Goal: Use online tool/utility: Utilize a website feature to perform a specific function

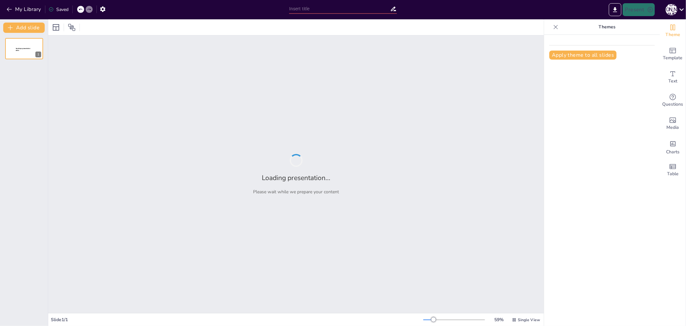
type input "The Communication Process: Key Steps for Clarity and Impact"
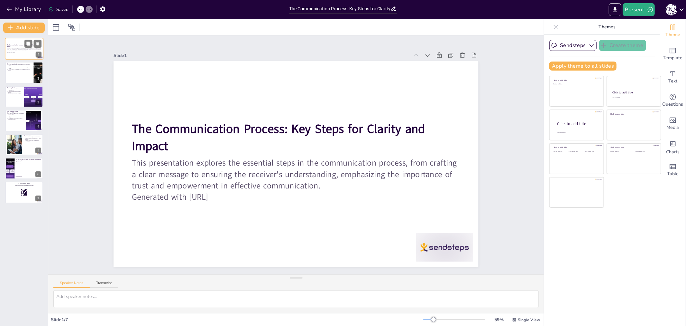
click at [30, 53] on div at bounding box center [24, 49] width 39 height 22
checkbox input "true"
click at [24, 69] on p "The third step is message reception, influenced by various factors." at bounding box center [19, 70] width 25 height 2
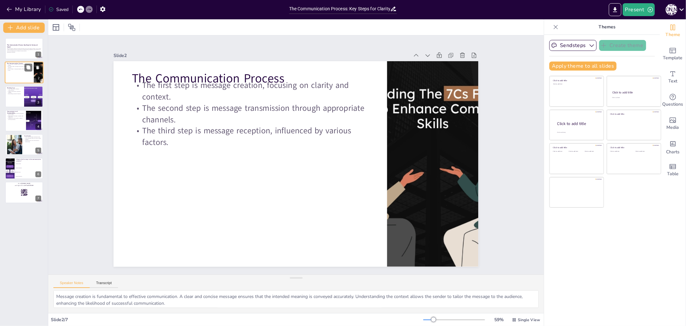
type textarea "Message creation is fundamental to effective communication. A clear and concise…"
checkbox input "true"
click at [20, 95] on div at bounding box center [24, 97] width 39 height 22
type textarea "Trust serves as the foundation for effective communication. When team members t…"
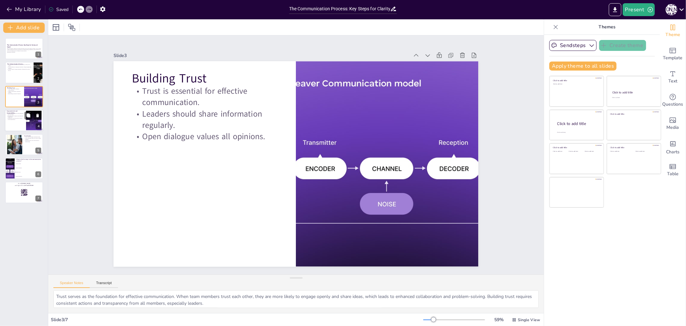
checkbox input "true"
click at [23, 120] on p "Collaboration and innovation improve with empowerment." at bounding box center [15, 119] width 17 height 2
type textarea "Decentralization of decision-making is a powerful strategy for empowering team …"
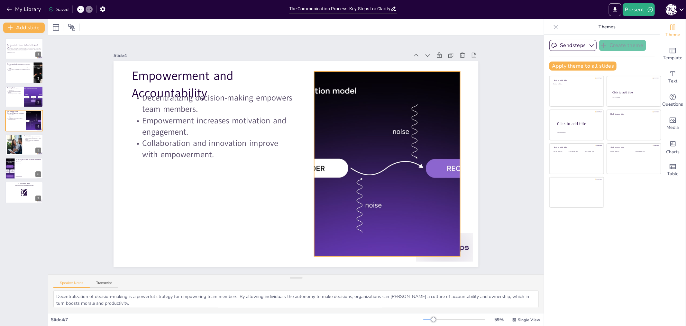
click at [328, 100] on div at bounding box center [387, 163] width 323 height 185
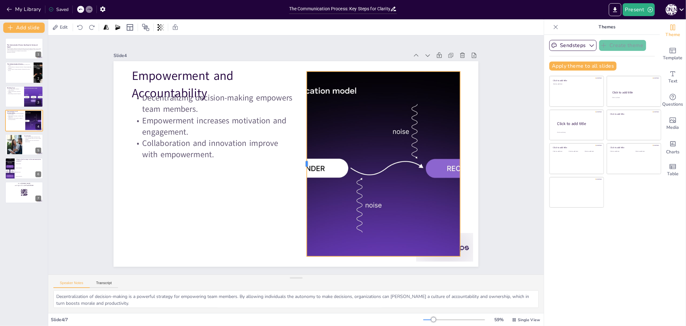
drag, startPoint x: 308, startPoint y: 163, endPoint x: 301, endPoint y: 157, distance: 9.4
click at [302, 157] on div at bounding box center [304, 163] width 5 height 185
checkbox input "true"
click at [21, 139] on div at bounding box center [14, 144] width 30 height 20
type textarea "Consistency in actions is key to building trust within teams. When team members…"
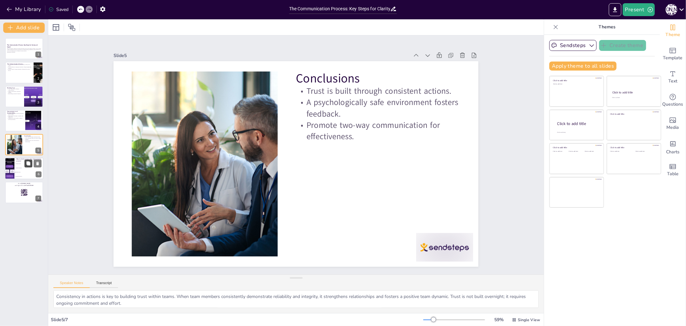
checkbox input "true"
click at [25, 162] on div at bounding box center [32, 163] width 17 height 8
type textarea "The correct answer is "Message creation," as discussed in the slide titled "The…"
checkbox input "true"
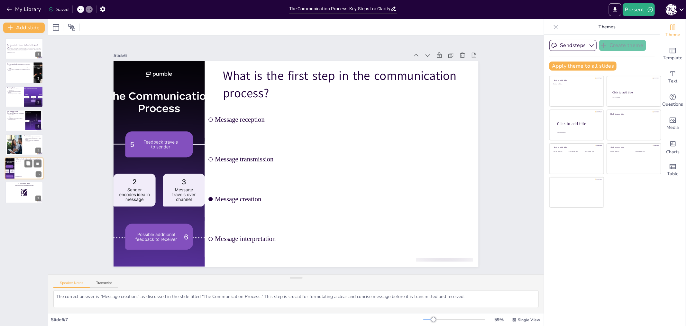
checkbox input "true"
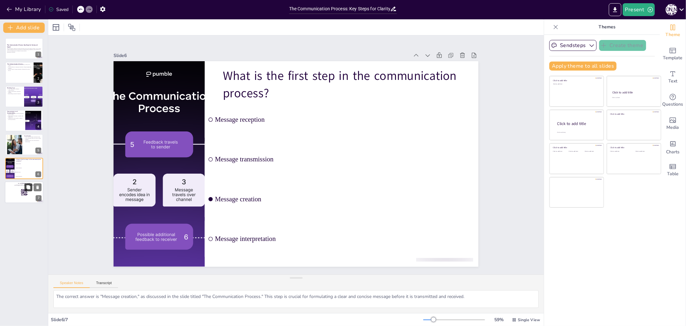
checkbox input "true"
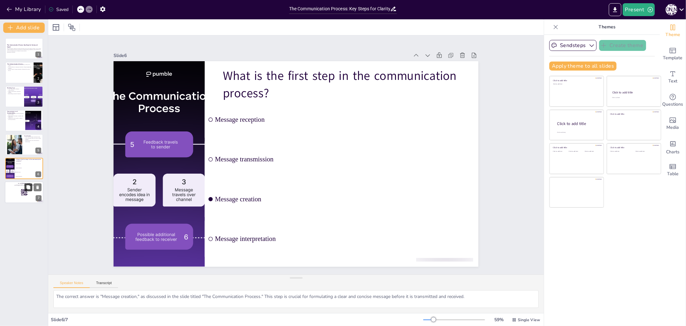
checkbox input "true"
click at [26, 188] on icon at bounding box center [28, 187] width 5 height 5
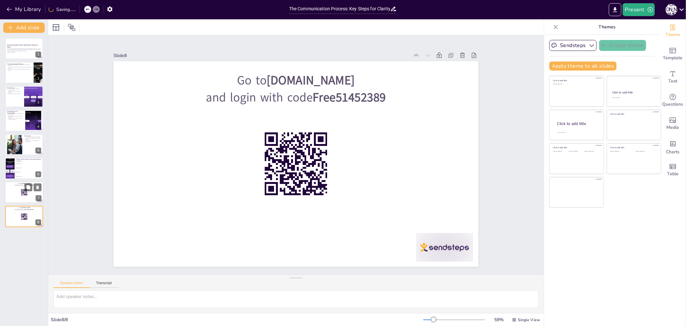
click at [20, 185] on p "and login with code Free51452389" at bounding box center [24, 185] width 35 height 2
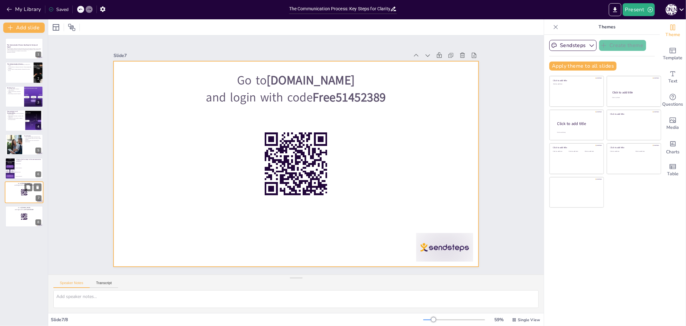
click at [17, 190] on div at bounding box center [24, 192] width 39 height 22
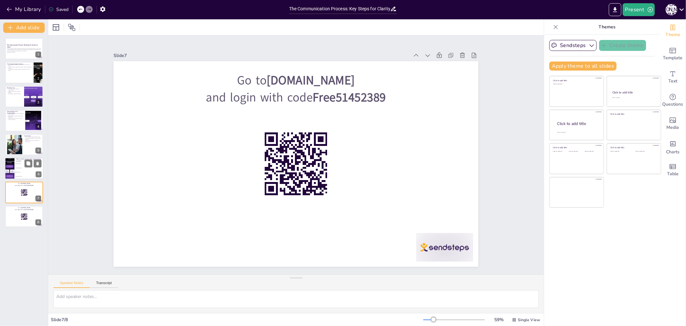
checkbox input "true"
click at [22, 175] on li "Message interpretation" at bounding box center [28, 176] width 29 height 4
type textarea "The correct answer is "Message creation," as discussed in the slide titled "The…"
checkbox input "true"
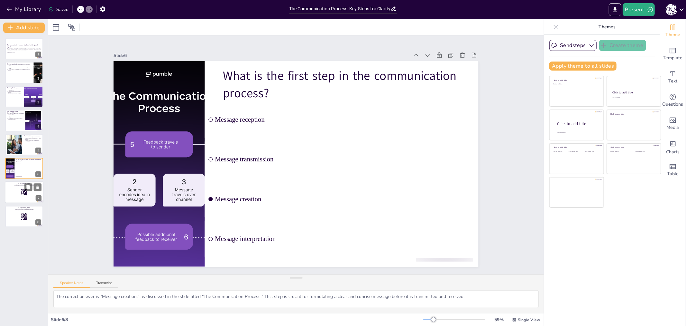
checkbox input "true"
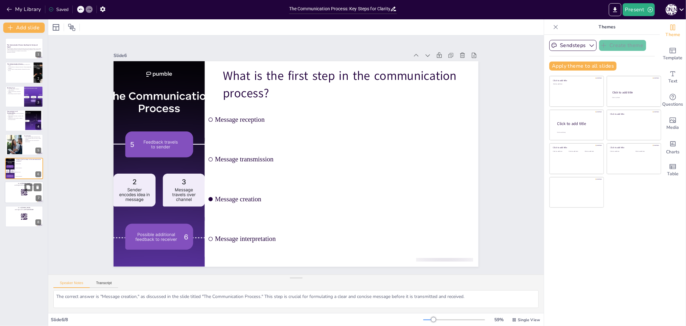
checkbox input "true"
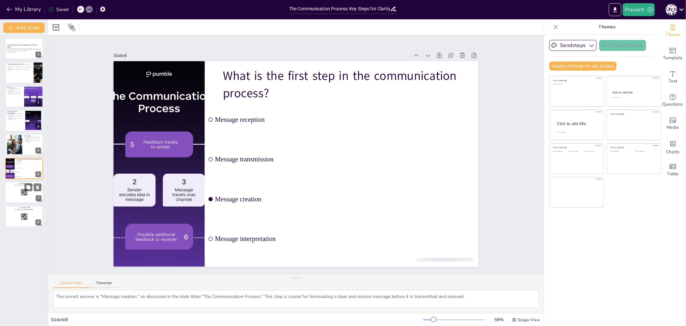
checkbox input "true"
click at [18, 189] on div at bounding box center [24, 192] width 39 height 22
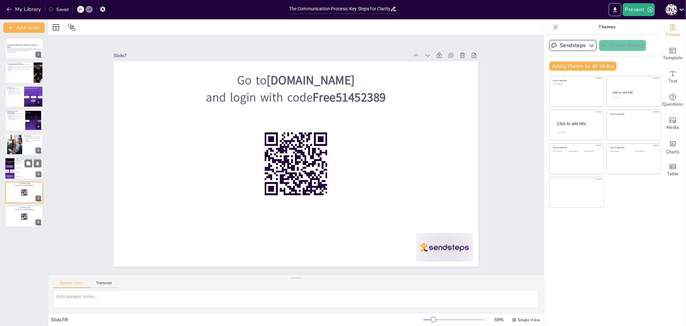
checkbox input "true"
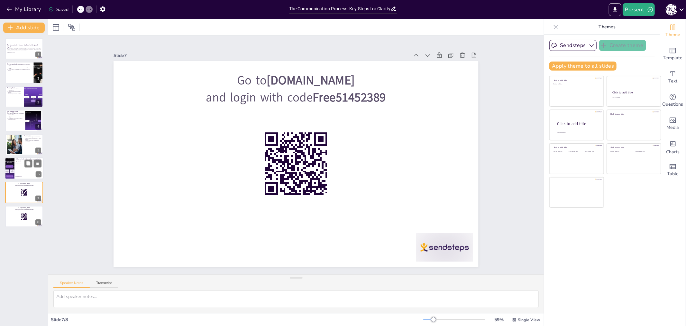
checkbox input "true"
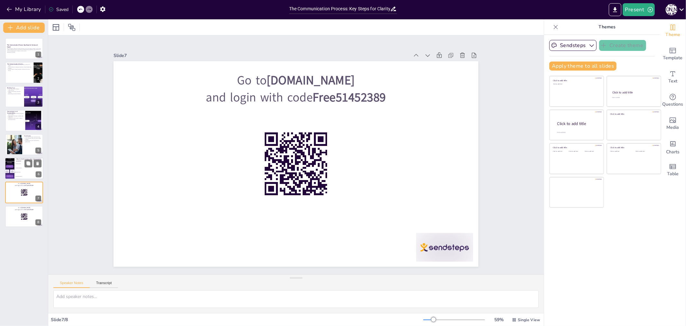
checkbox input "true"
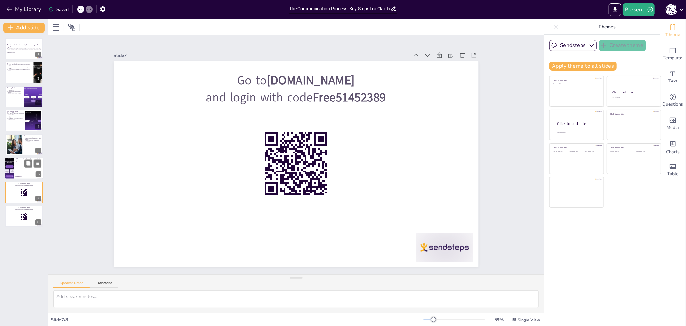
checkbox input "true"
click at [19, 170] on li "Message creation" at bounding box center [28, 172] width 29 height 4
type textarea "The correct answer is "Message creation," as discussed in the slide titled "The…"
checkbox input "true"
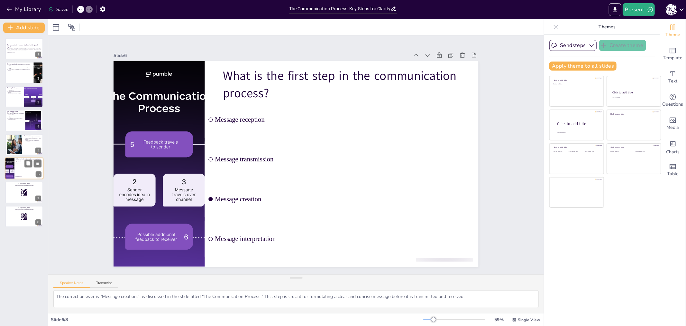
checkbox input "true"
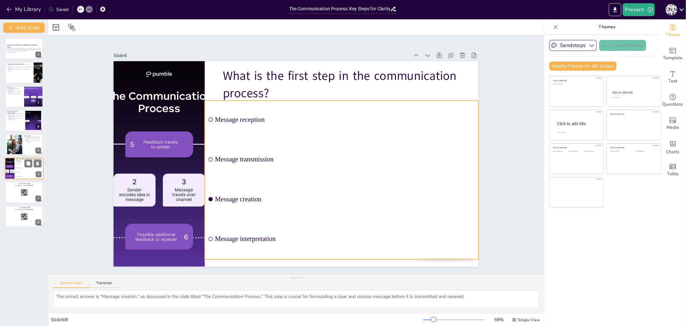
checkbox input "true"
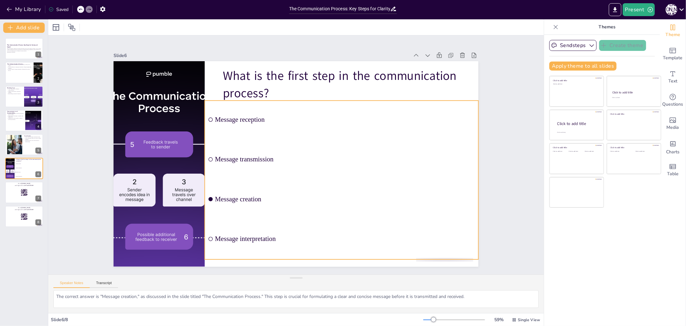
checkbox input "true"
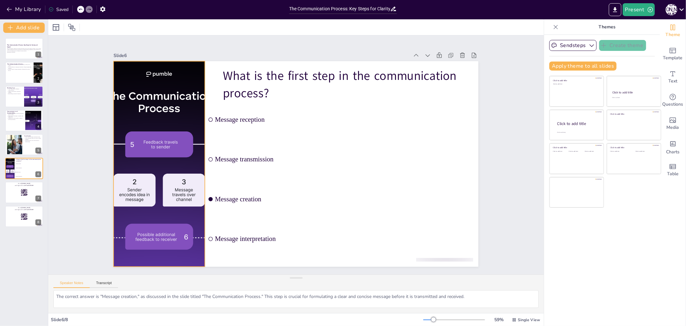
checkbox input "true"
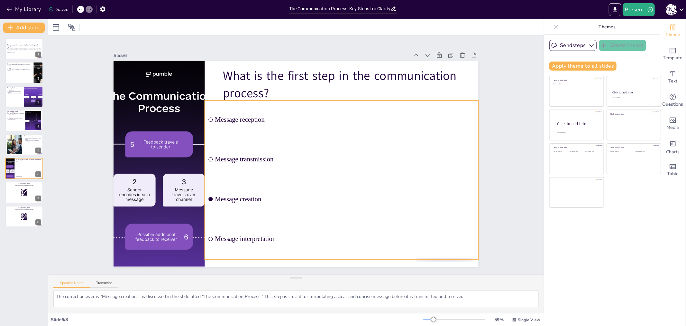
checkbox input "true"
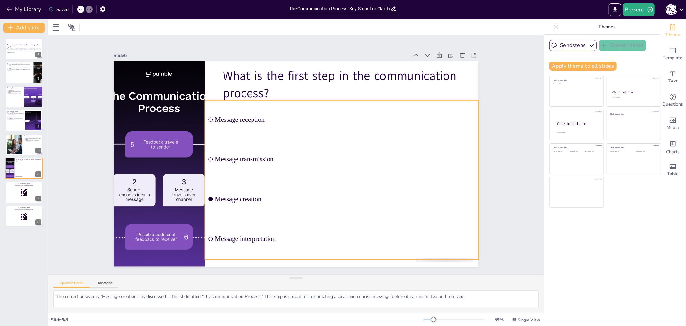
checkbox input "true"
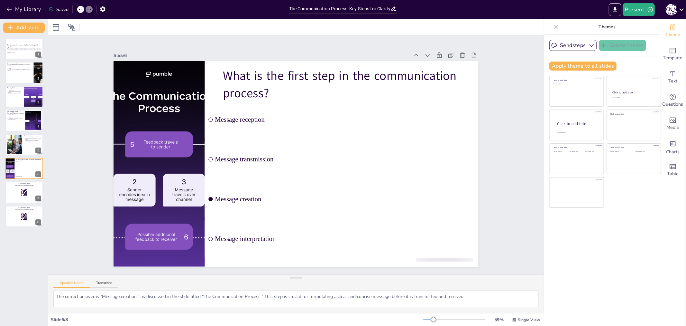
checkbox input "true"
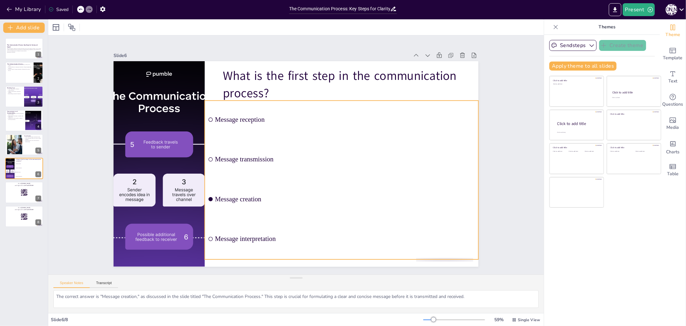
checkbox input "true"
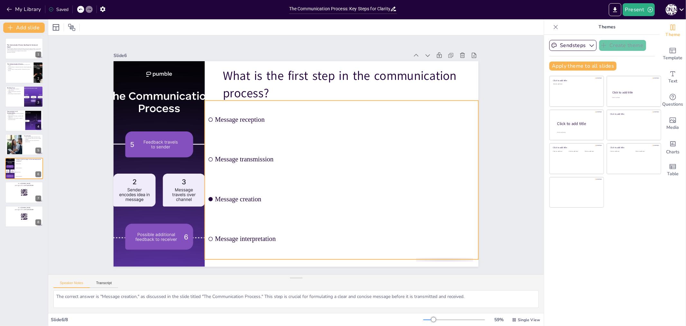
checkbox input "true"
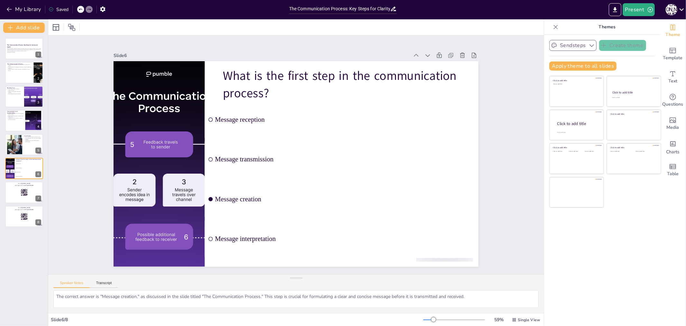
click at [581, 45] on button "Sendsteps" at bounding box center [573, 45] width 47 height 11
click at [590, 46] on icon "button" at bounding box center [592, 45] width 5 height 3
click at [589, 47] on icon "button" at bounding box center [592, 45] width 6 height 6
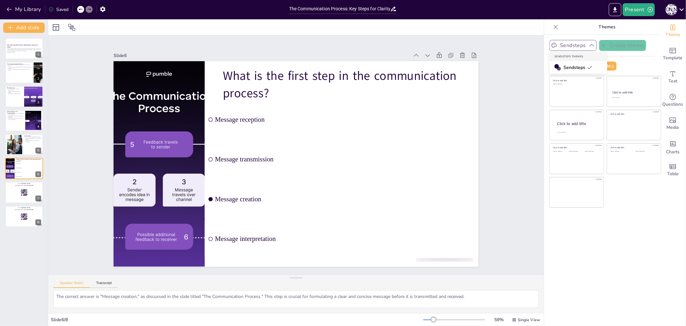
click at [576, 66] on span "Sendsteps" at bounding box center [578, 67] width 29 height 6
click at [668, 31] on span "Theme" at bounding box center [673, 34] width 15 height 7
checkbox input "true"
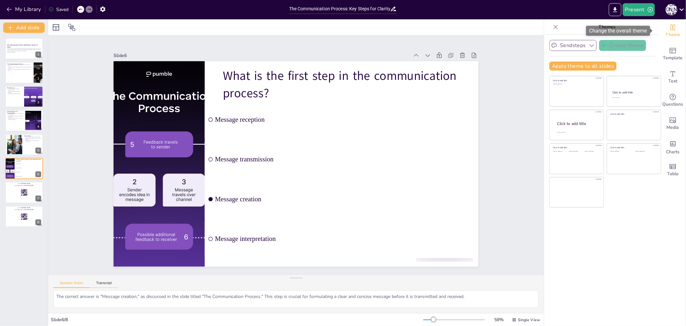
checkbox input "true"
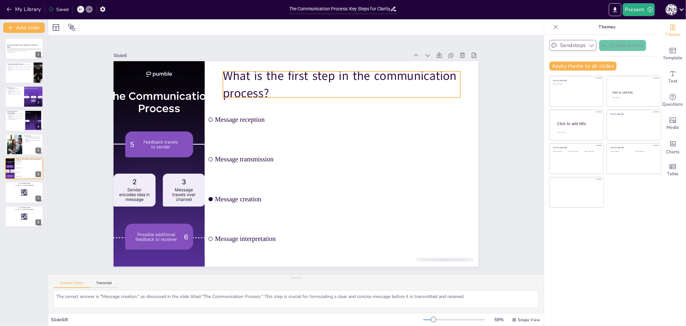
checkbox input "true"
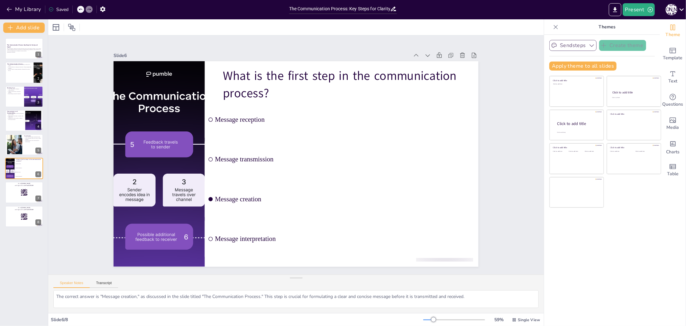
checkbox input "true"
click at [21, 28] on button "Add slide" at bounding box center [24, 28] width 42 height 10
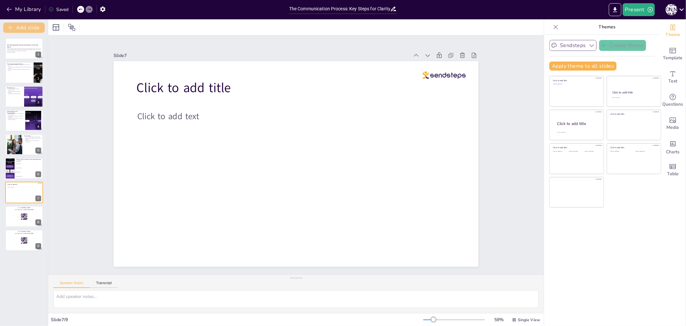
checkbox input "true"
